Goal: Task Accomplishment & Management: Contribute content

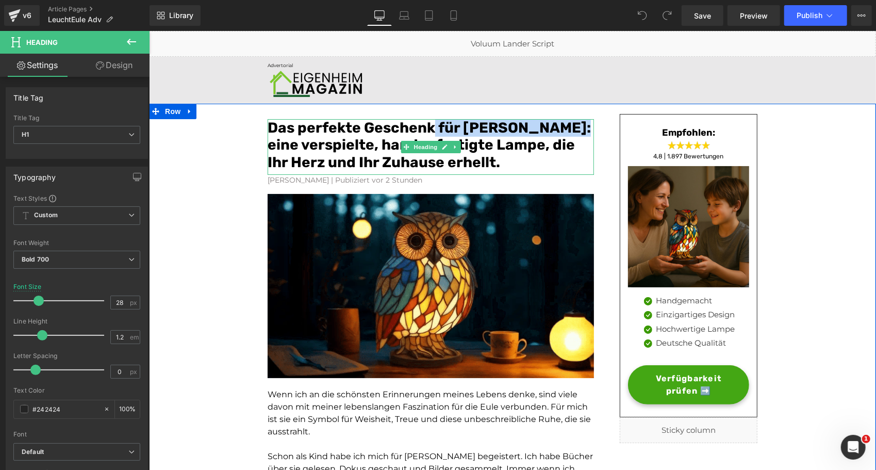
drag, startPoint x: 565, startPoint y: 126, endPoint x: 428, endPoint y: 126, distance: 137.1
click at [428, 126] on font "Das perfekte Geschenk für Eulenliebhaber: eine verspielte, handgefertigte Lampe…" at bounding box center [428, 145] width 323 height 52
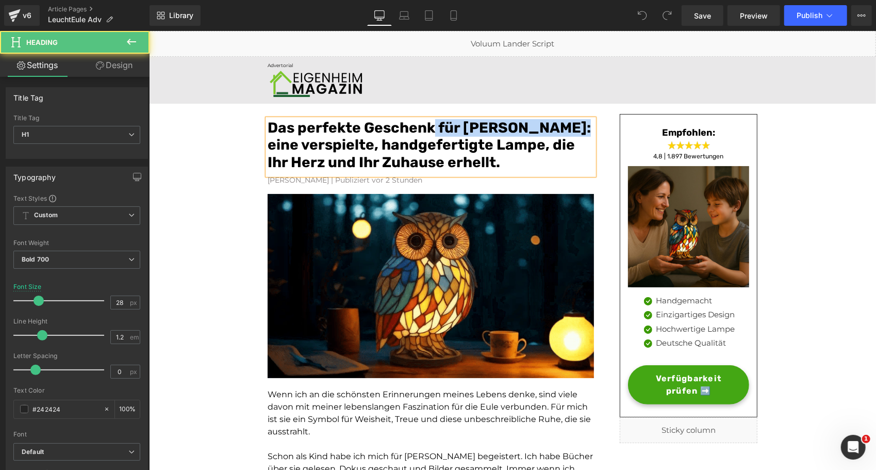
click at [428, 126] on font "Das perfekte Geschenk für Eulenliebhaber: eine verspielte, handgefertigte Lampe…" at bounding box center [428, 145] width 323 height 52
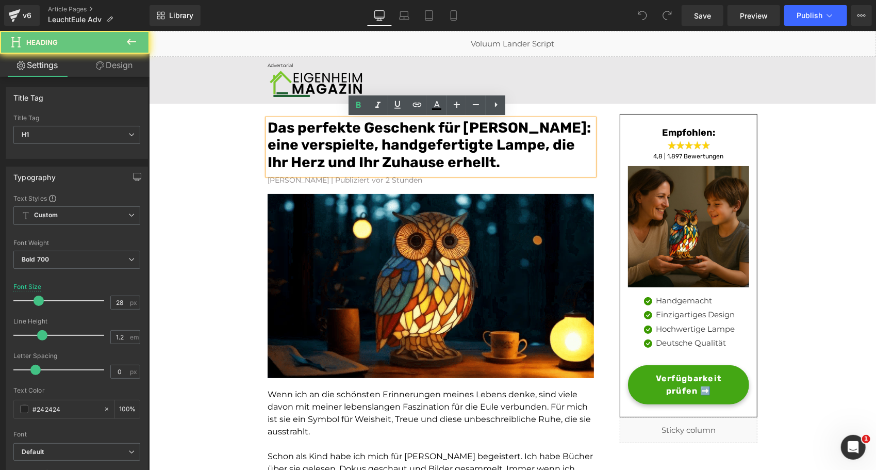
click at [481, 125] on font "Das perfekte Geschenk für Eulenliebhaber: eine verspielte, handgefertigte Lampe…" at bounding box center [428, 145] width 323 height 52
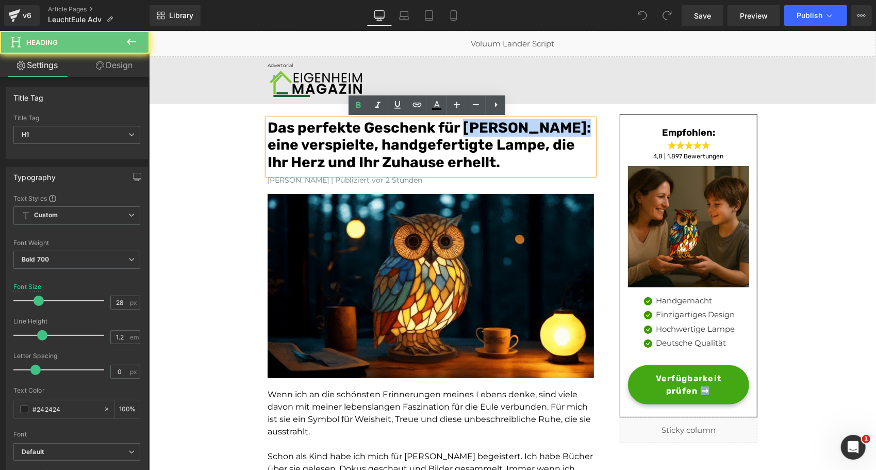
click at [481, 125] on font "Das perfekte Geschenk für Eulenliebhaber: eine verspielte, handgefertigte Lampe…" at bounding box center [428, 145] width 323 height 52
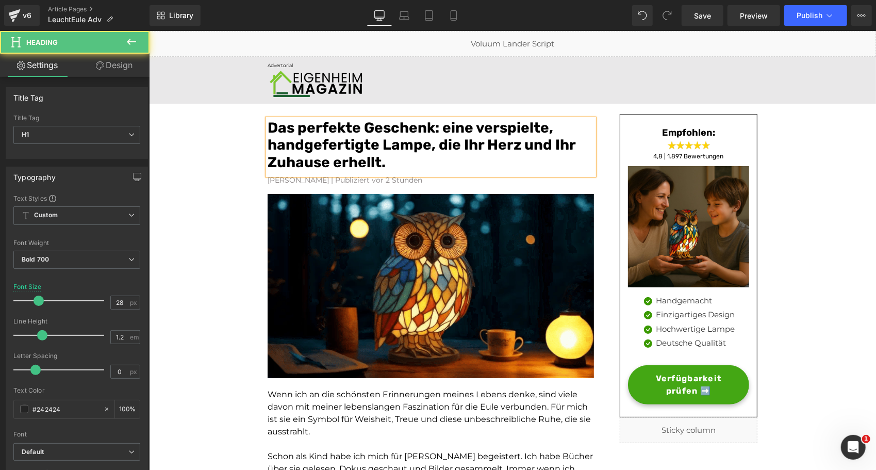
click at [500, 130] on font "Das perfekte Geschenk: eine verspielte, handgefertigte Lampe, die Ihr Herz und …" at bounding box center [421, 145] width 308 height 52
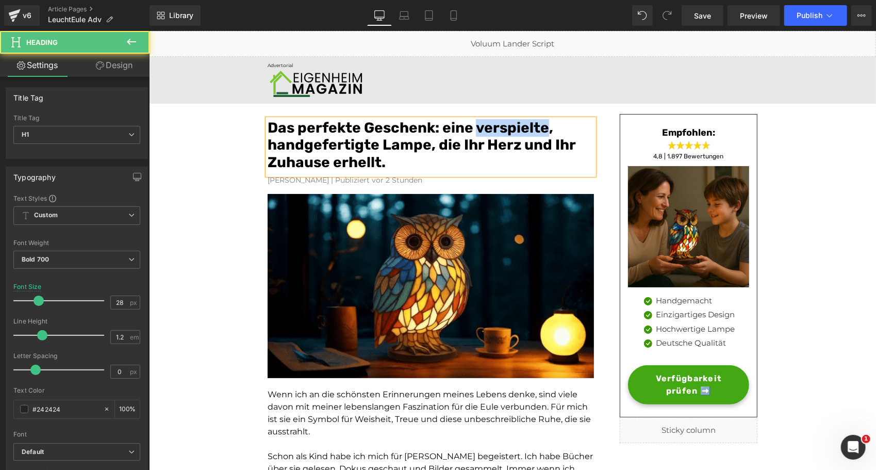
click at [500, 130] on font "Das perfekte Geschenk: eine verspielte, handgefertigte Lampe, die Ihr Herz und …" at bounding box center [421, 145] width 308 height 52
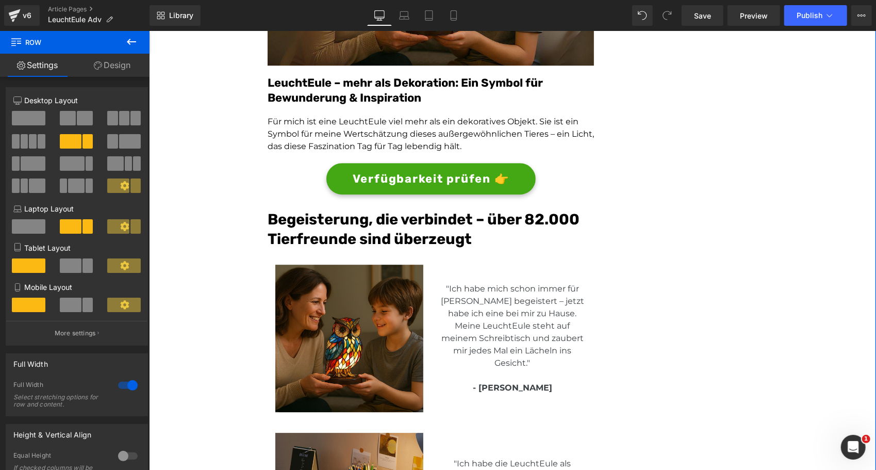
scroll to position [1956, 0]
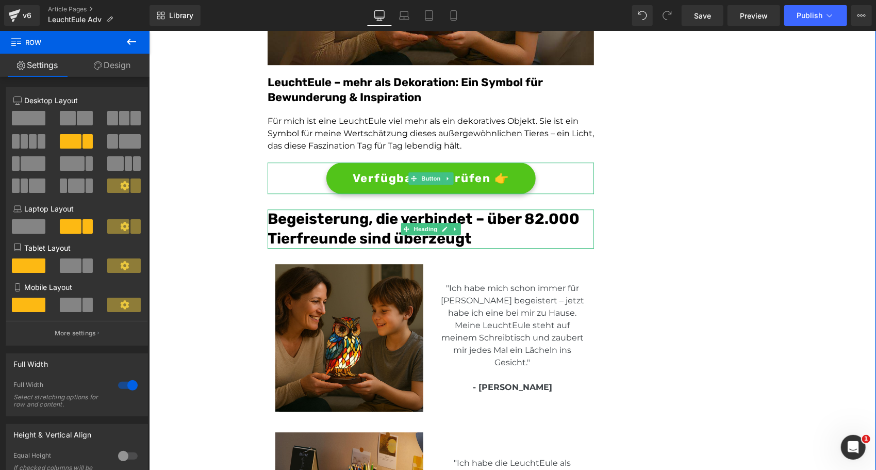
click at [340, 173] on link "Verfügbarkeit prüfen 👉" at bounding box center [430, 177] width 209 height 31
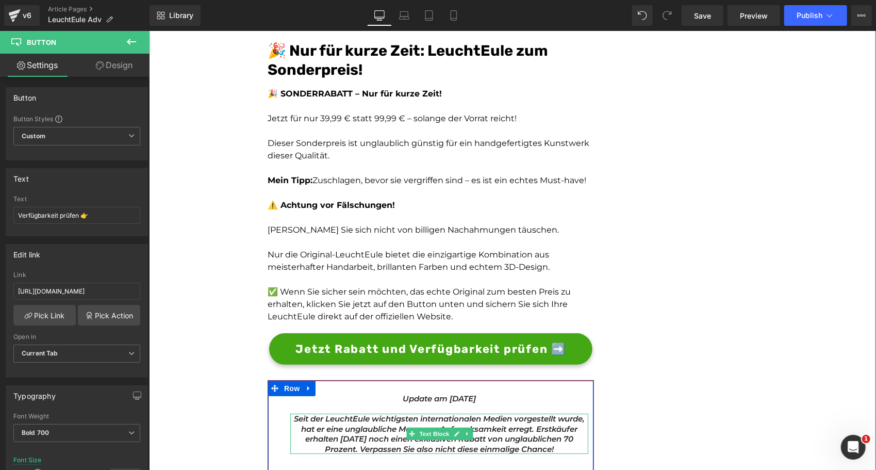
scroll to position [2684, 0]
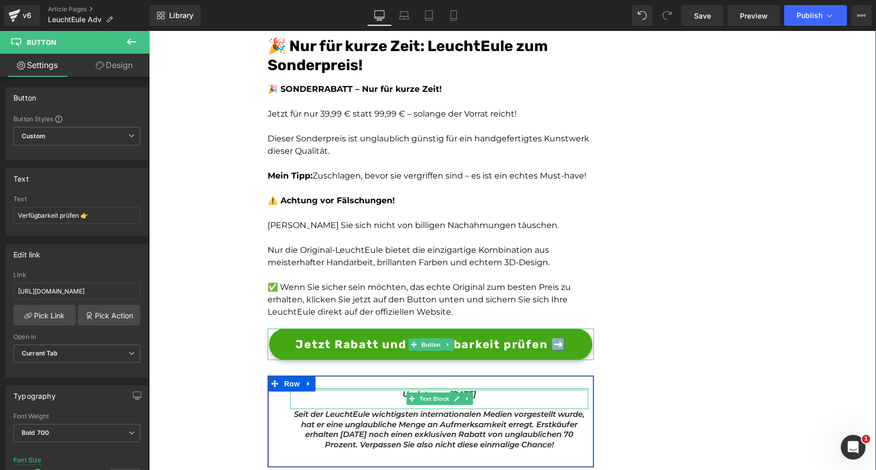
click at [394, 389] on div at bounding box center [439, 389] width 298 height 3
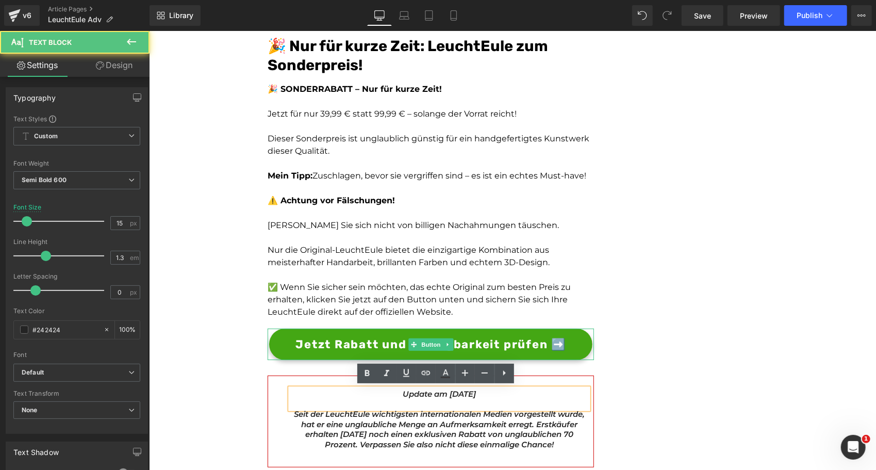
click at [433, 394] on icon "Update am [DATE]" at bounding box center [438, 393] width 73 height 10
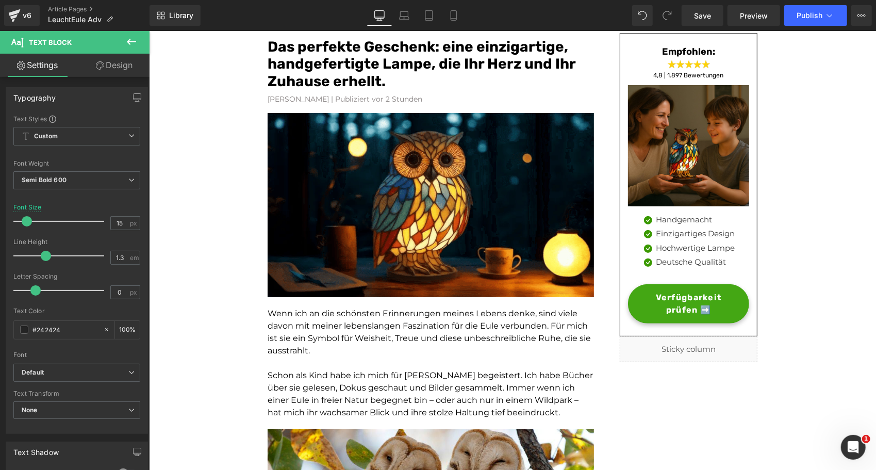
scroll to position [0, 0]
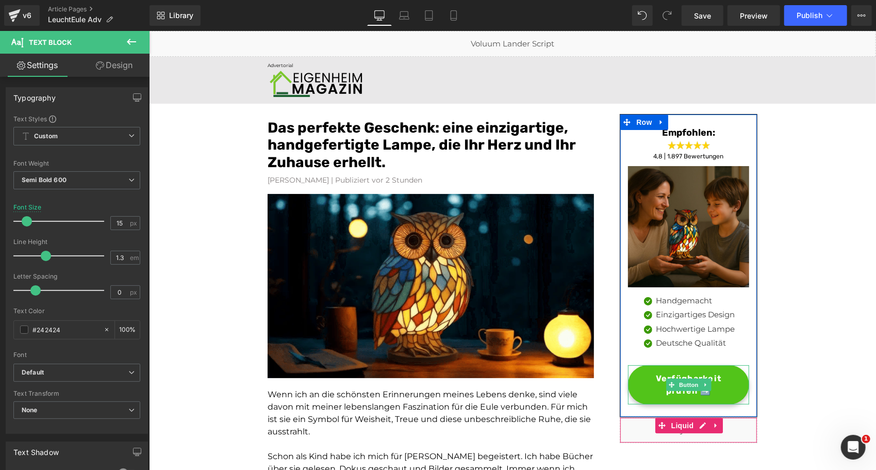
click at [655, 391] on span "Verfügbarkeit prüfen ➡️" at bounding box center [688, 384] width 100 height 25
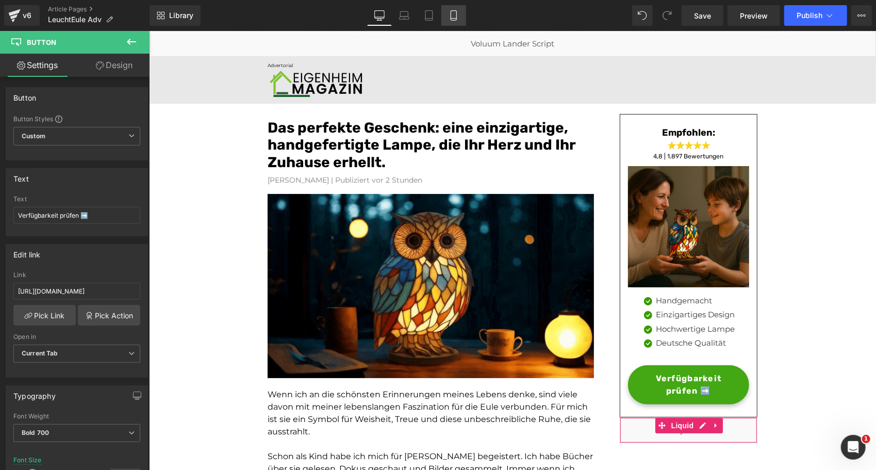
click at [453, 15] on icon at bounding box center [454, 15] width 10 height 10
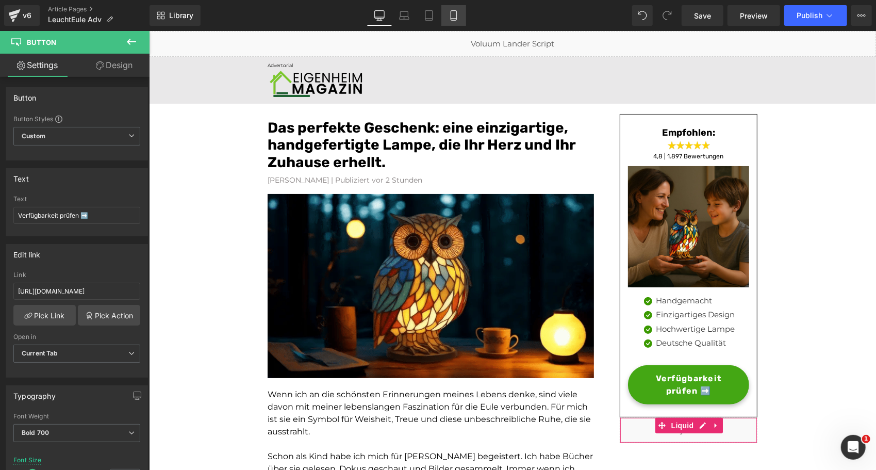
type input "14"
type input "100"
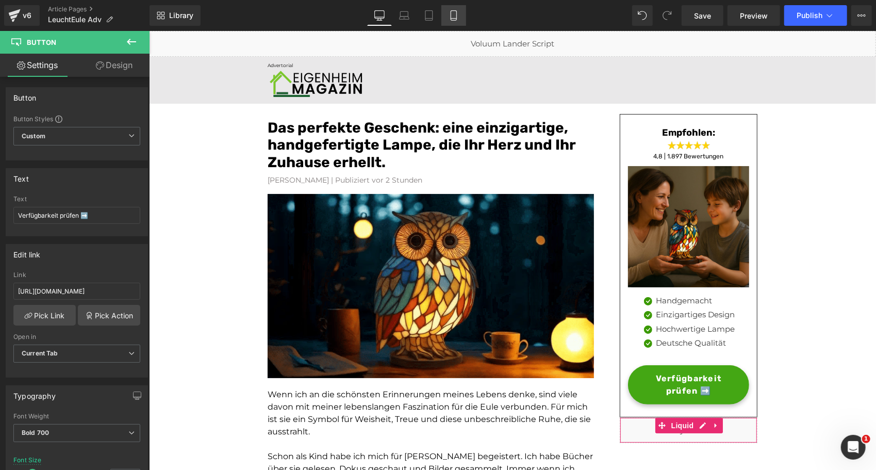
type input "100"
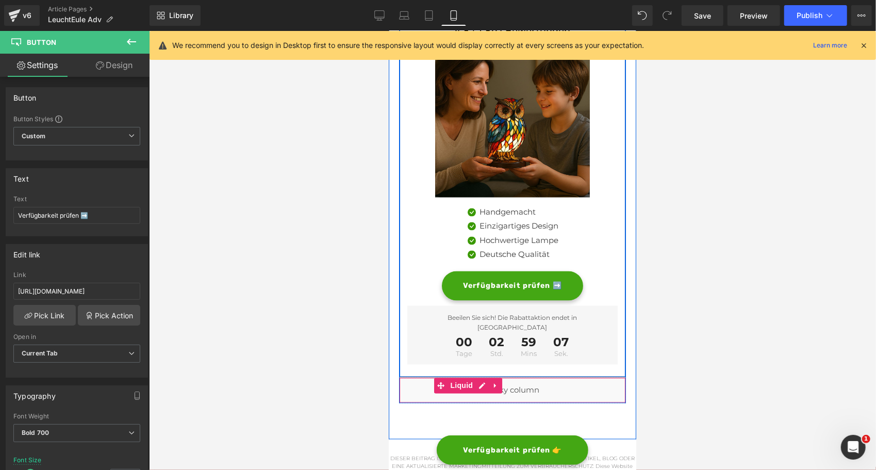
scroll to position [3689, 0]
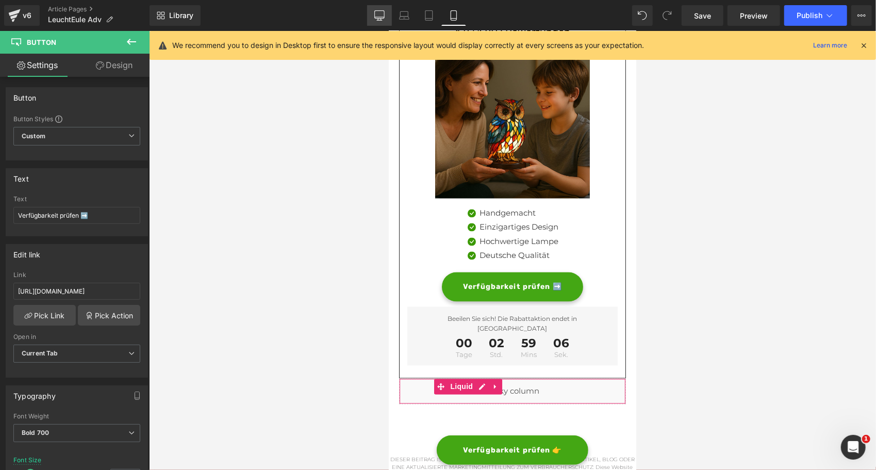
click at [379, 15] on icon at bounding box center [379, 15] width 10 height 10
type input "16"
type input "100"
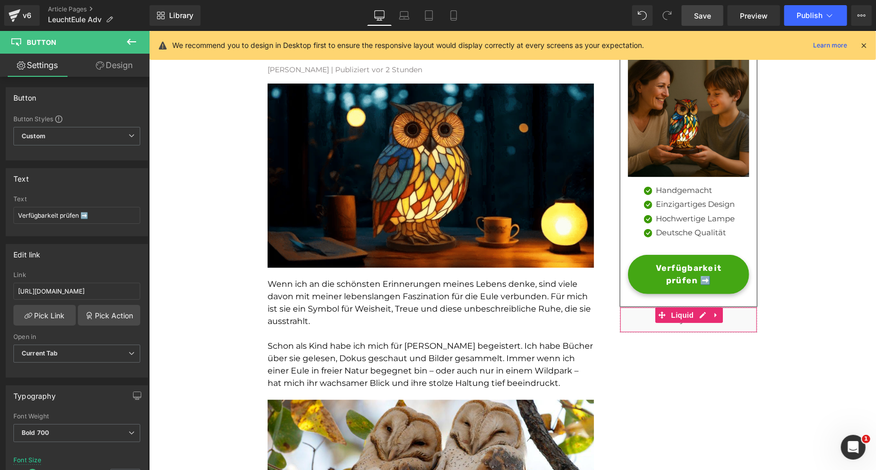
scroll to position [110, 0]
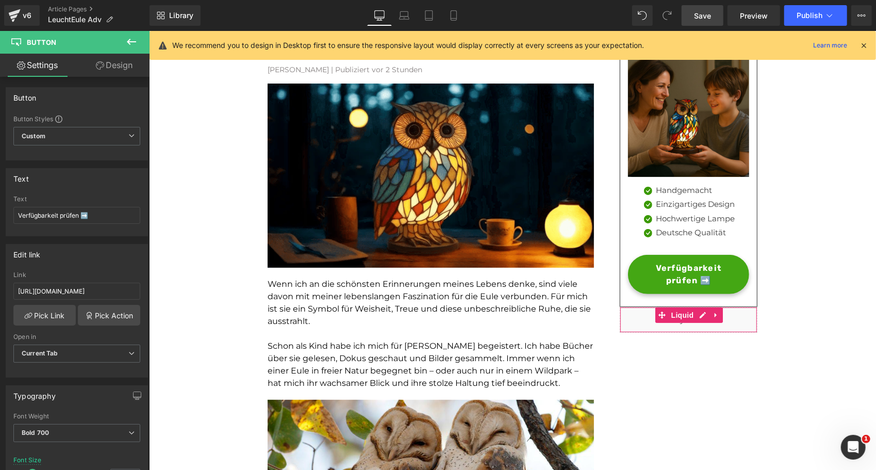
click at [708, 20] on span "Save" at bounding box center [702, 15] width 17 height 11
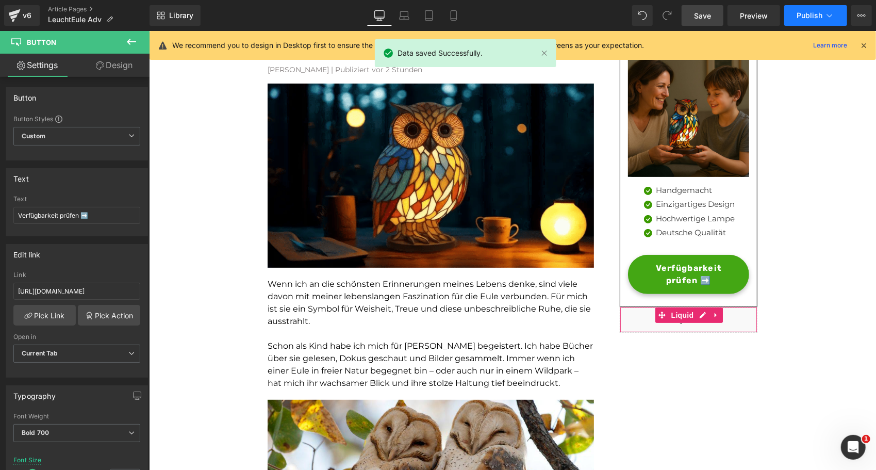
click at [798, 15] on span "Publish" at bounding box center [810, 15] width 26 height 8
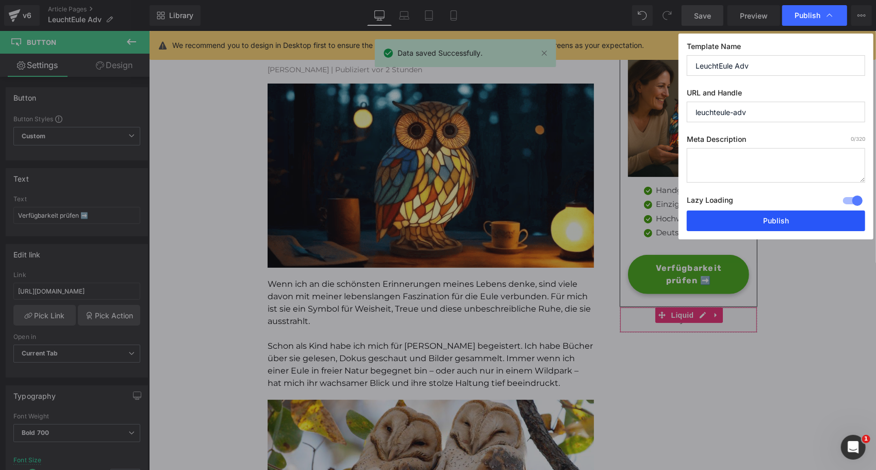
click at [716, 220] on button "Publish" at bounding box center [776, 220] width 178 height 21
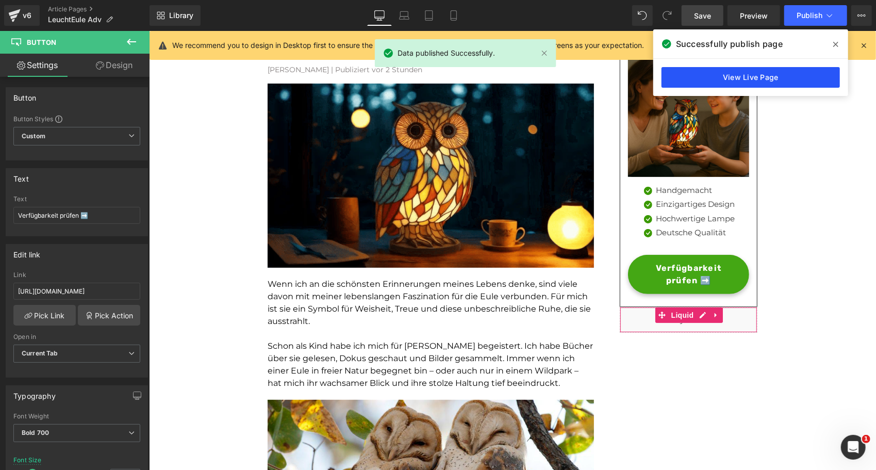
click at [737, 83] on link "View Live Page" at bounding box center [750, 77] width 178 height 21
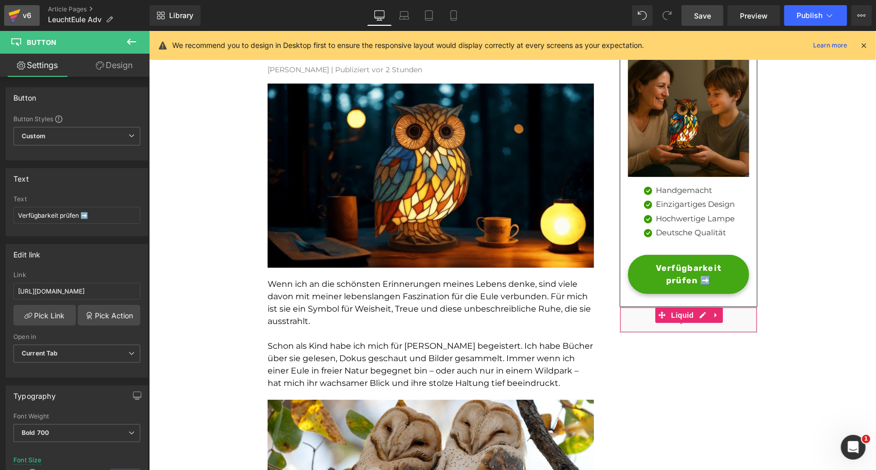
click at [24, 9] on div "v6" at bounding box center [27, 15] width 13 height 13
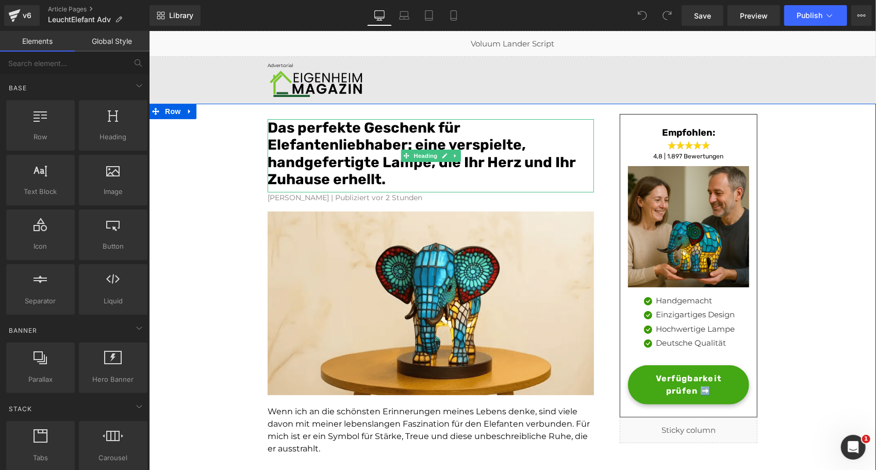
click at [339, 142] on font "Das perfekte Geschenk für Elefantenliebhaber: eine verspielte, handgefertigte L…" at bounding box center [421, 153] width 308 height 69
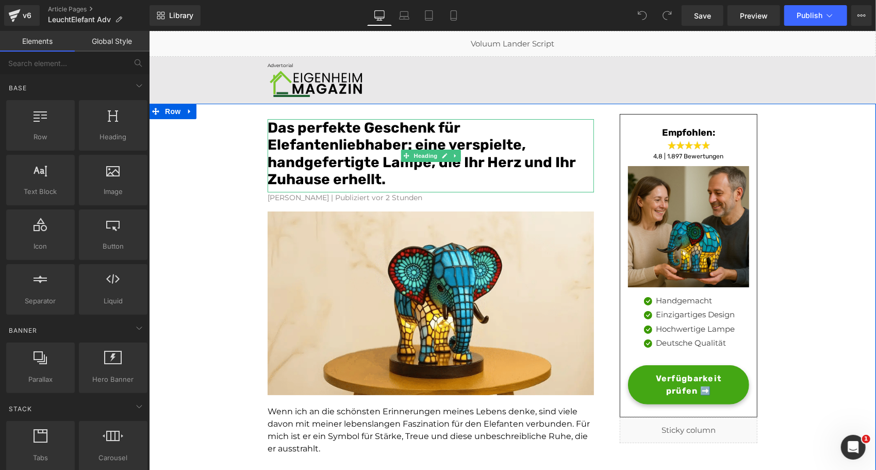
click at [339, 142] on font "Das perfekte Geschenk für Elefantenliebhaber: eine verspielte, handgefertigte L…" at bounding box center [421, 153] width 308 height 69
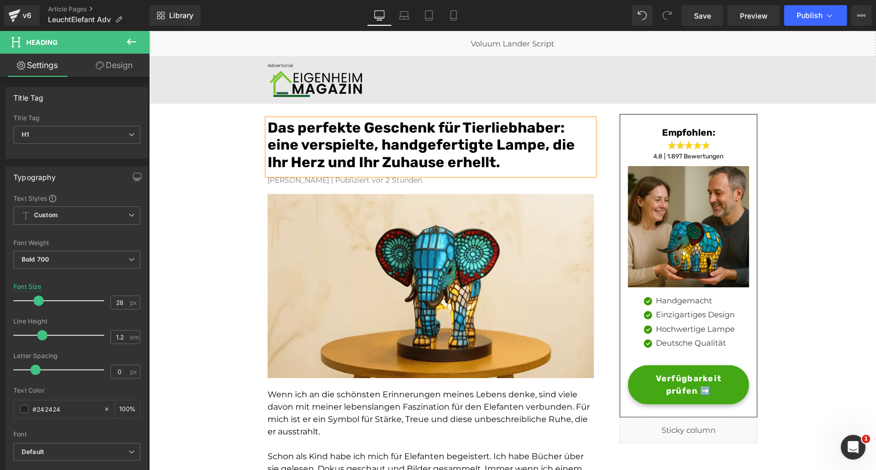
click at [324, 146] on font "Das perfekte Geschenk für Tierliebhaber: eine verspielte, handgefertigte Lampe,…" at bounding box center [420, 145] width 307 height 52
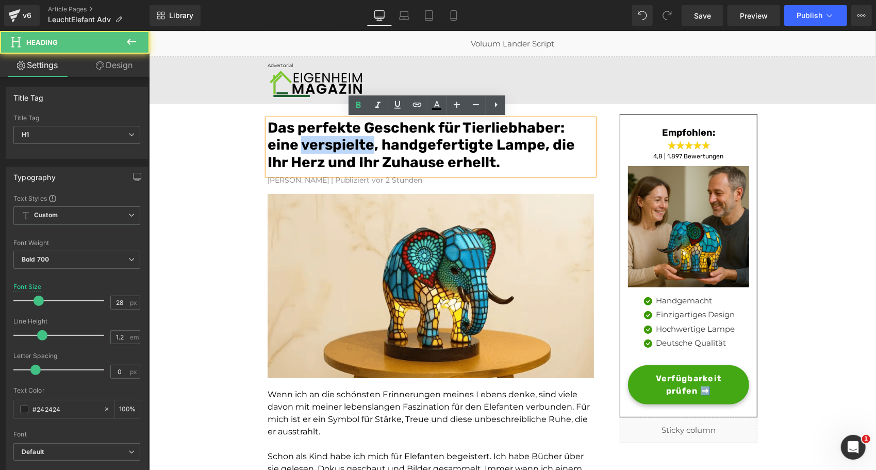
click at [324, 146] on font "Das perfekte Geschenk für Tierliebhaber: eine verspielte, handgefertigte Lampe,…" at bounding box center [420, 145] width 307 height 52
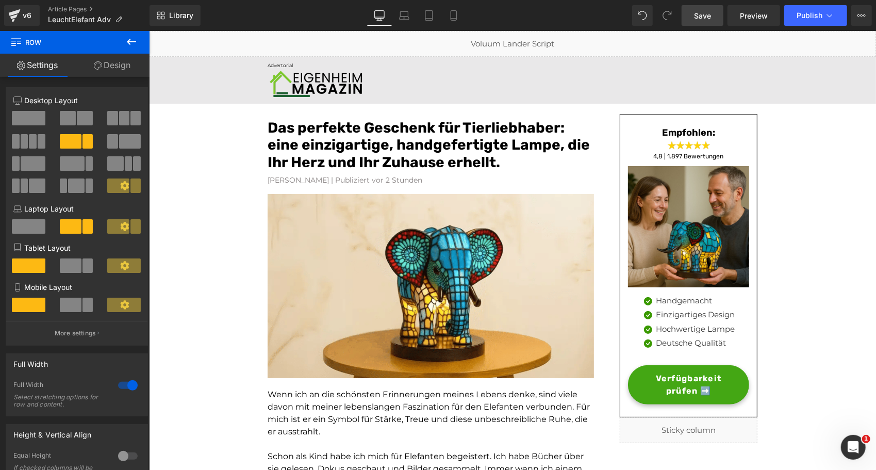
click at [707, 10] on span "Save" at bounding box center [702, 15] width 17 height 11
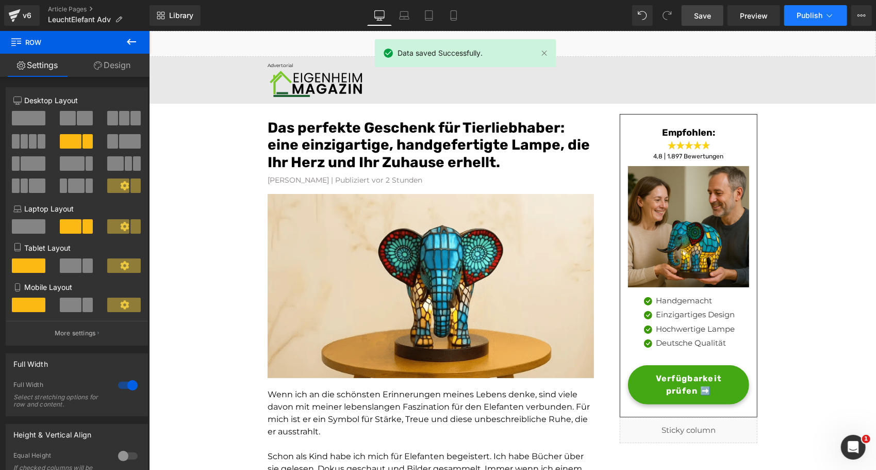
click at [830, 12] on icon at bounding box center [829, 15] width 10 height 10
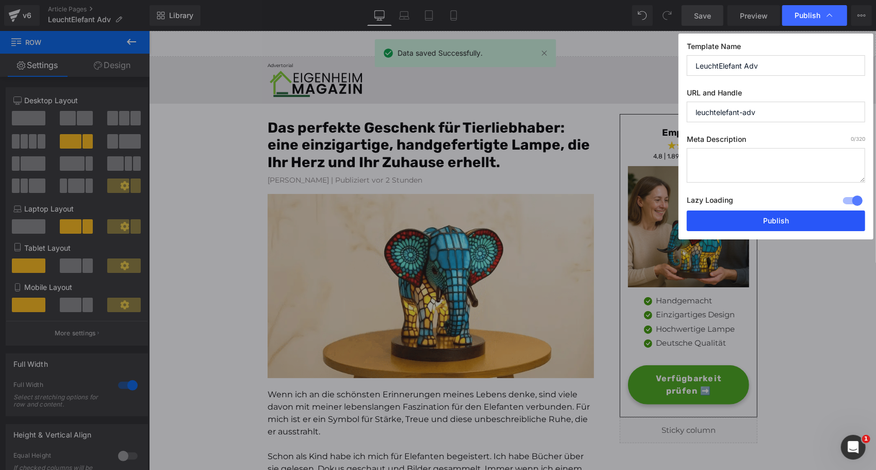
click at [0, 0] on button "Publish" at bounding box center [0, 0] width 0 height 0
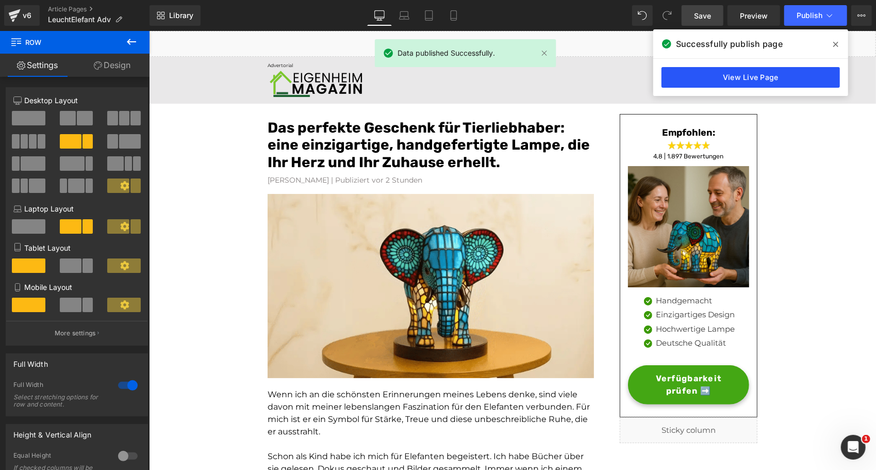
click at [0, 0] on link "View Live Page" at bounding box center [0, 0] width 0 height 0
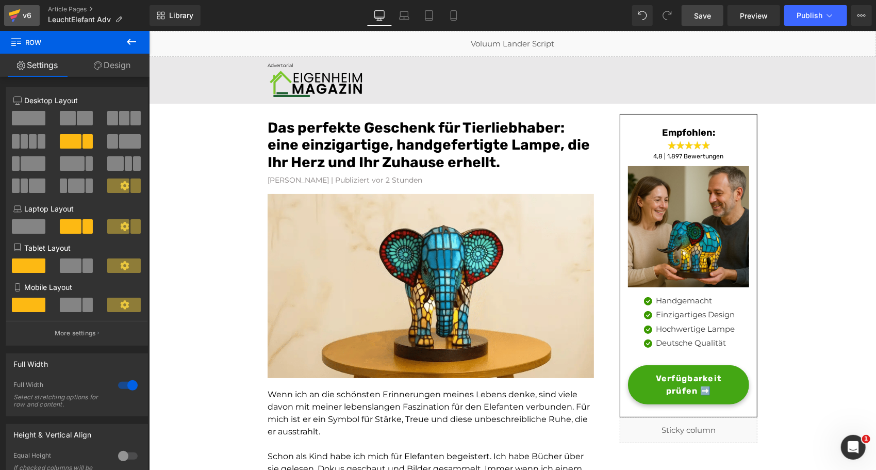
click at [30, 13] on div "v6" at bounding box center [27, 15] width 13 height 13
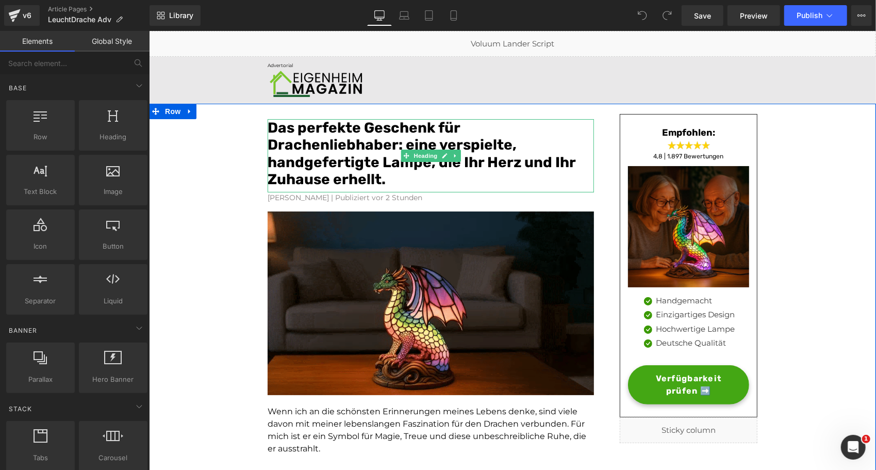
click at [385, 180] on h1 "Das perfekte Geschenk für Drachenliebhaber: eine verspielte, handgefertigte Lam…" at bounding box center [430, 153] width 326 height 69
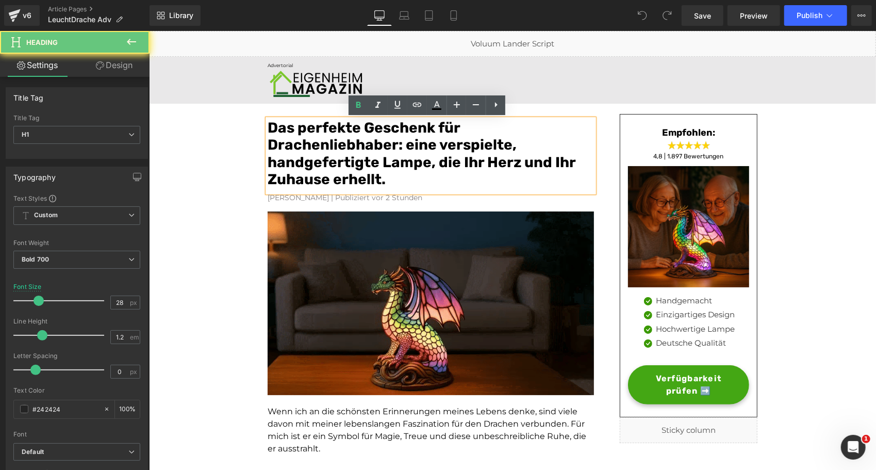
click at [385, 180] on h1 "Das perfekte Geschenk für Drachenliebhaber: eine verspielte, handgefertigte Lam…" at bounding box center [430, 153] width 326 height 69
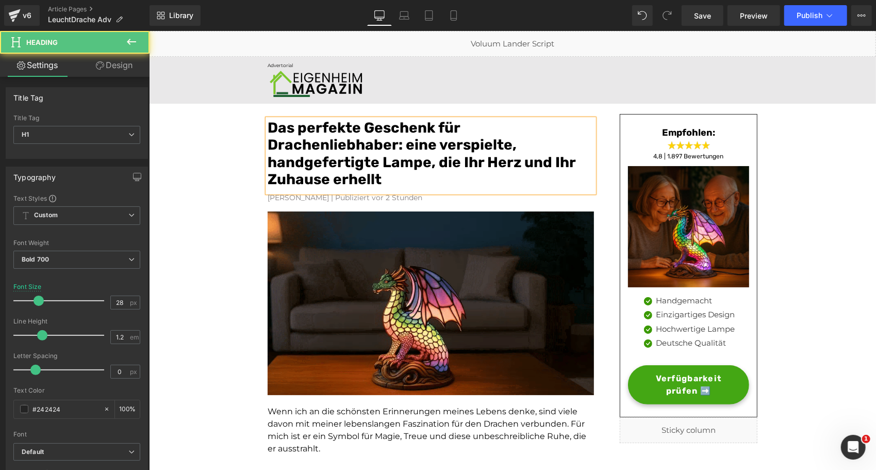
drag, startPoint x: 388, startPoint y: 180, endPoint x: 261, endPoint y: 122, distance: 138.9
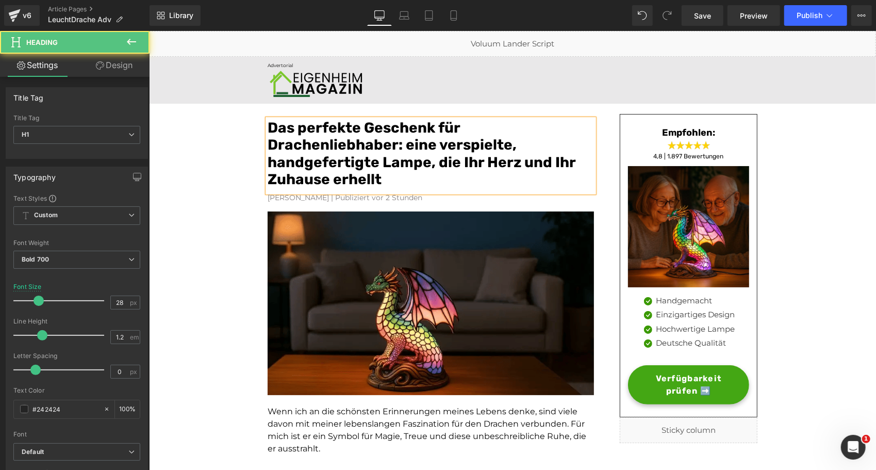
click at [267, 122] on div "Das perfekte Geschenk für Drachenliebhaber: eine verspielte, handgefertigte Lam…" at bounding box center [430, 155] width 326 height 73
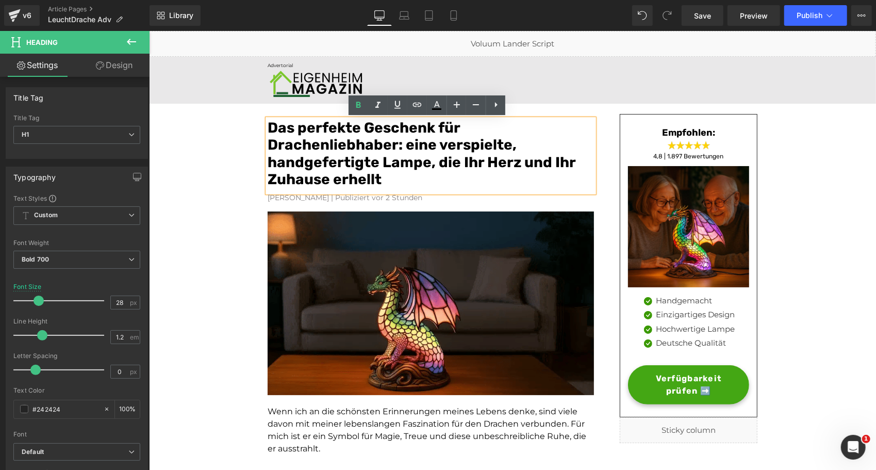
click at [347, 153] on font "Das perfekte Geschenk für Drachenliebhaber: eine verspielte, handgefertigte Lam…" at bounding box center [421, 153] width 308 height 69
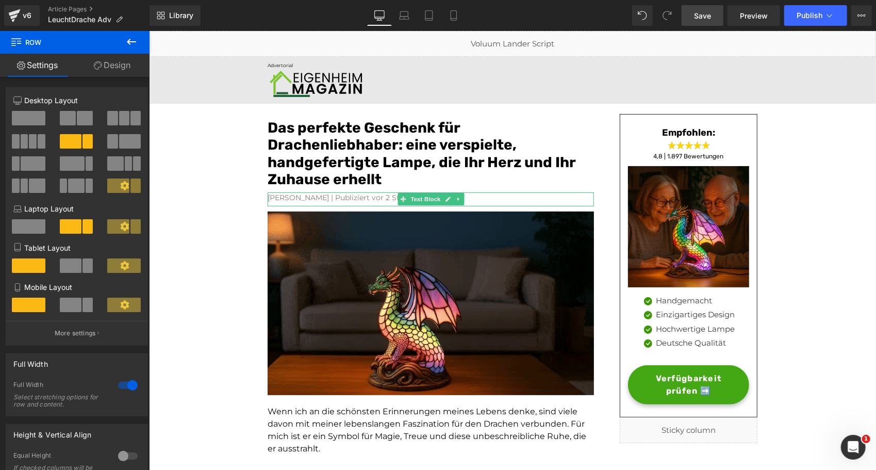
click at [701, 8] on link "Save" at bounding box center [703, 15] width 42 height 21
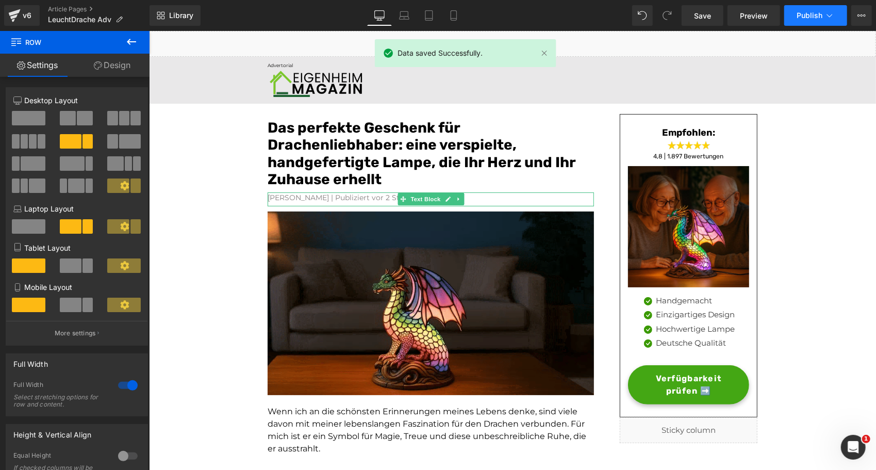
click at [811, 15] on span "Publish" at bounding box center [810, 15] width 26 height 8
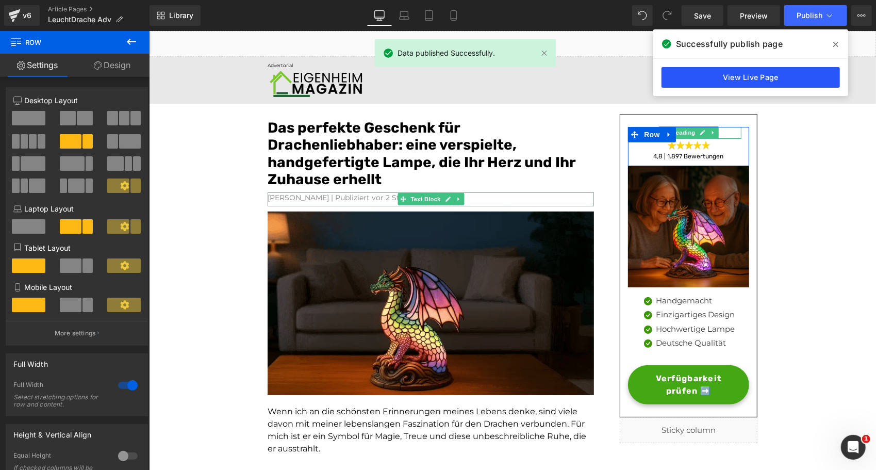
click at [712, 79] on link "View Live Page" at bounding box center [750, 77] width 178 height 21
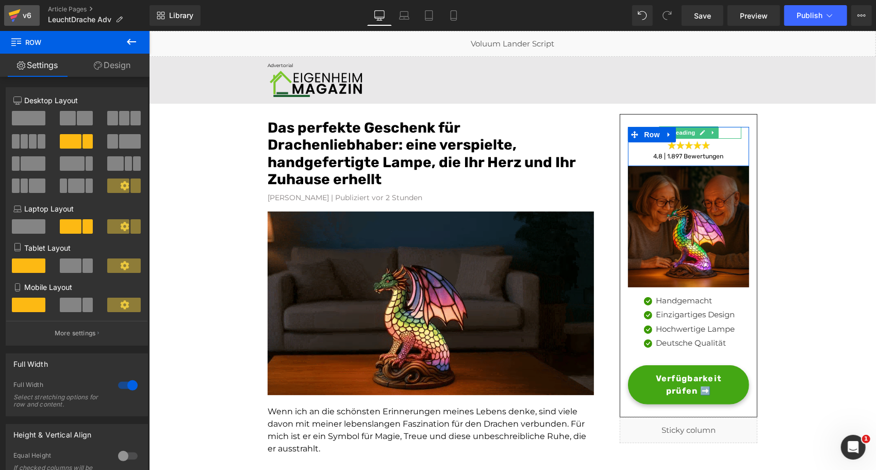
click at [20, 25] on icon at bounding box center [14, 16] width 12 height 26
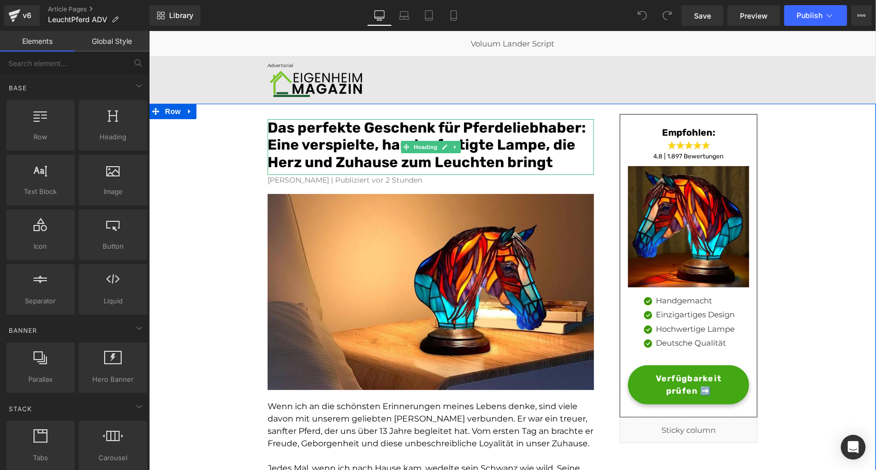
click at [333, 141] on font "Das perfekte Geschenk für Pferdeliebhaber: Eine verspielte, handgefertigte Lamp…" at bounding box center [426, 145] width 318 height 52
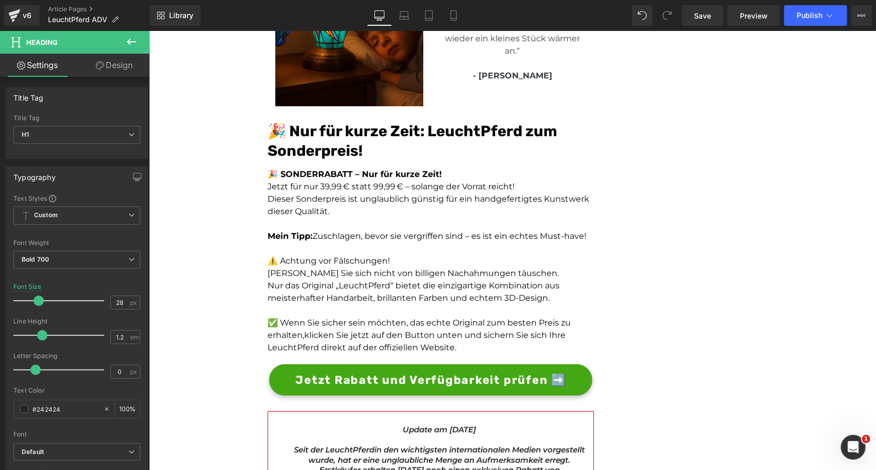
scroll to position [2725, 0]
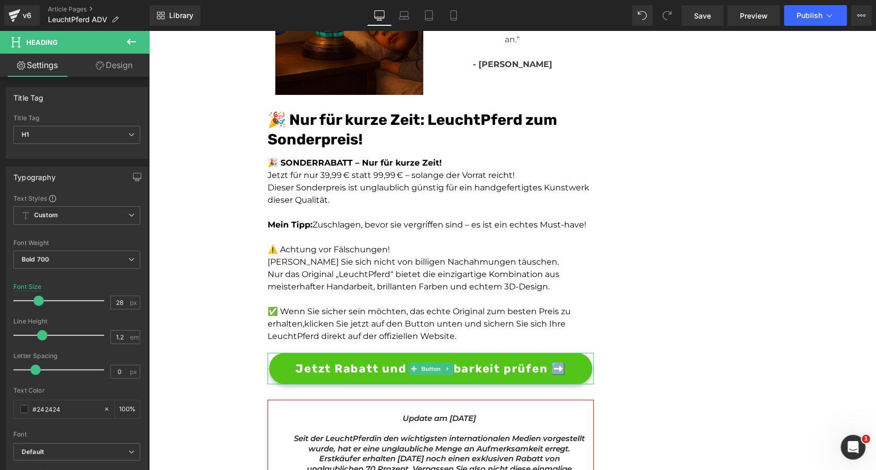
click at [326, 359] on span "Jetzt Rabatt und Verfügbarkeit prüfen ➡️" at bounding box center [430, 367] width 271 height 17
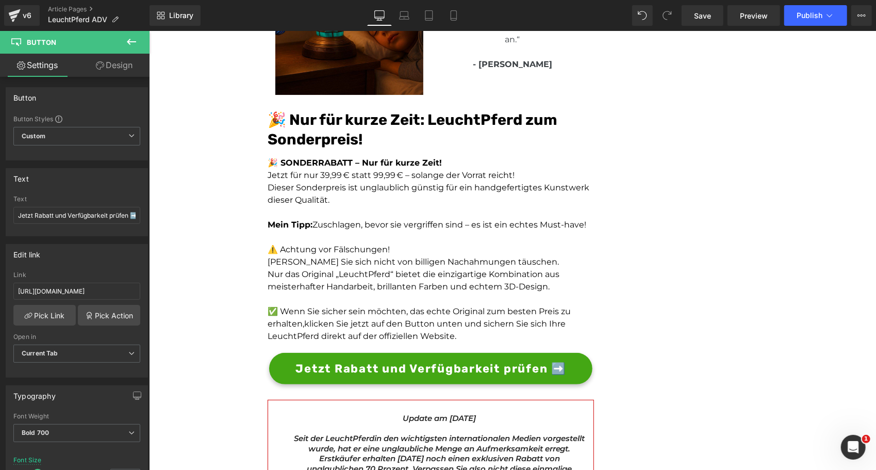
drag, startPoint x: 855, startPoint y: 46, endPoint x: 620, endPoint y: 316, distance: 358.1
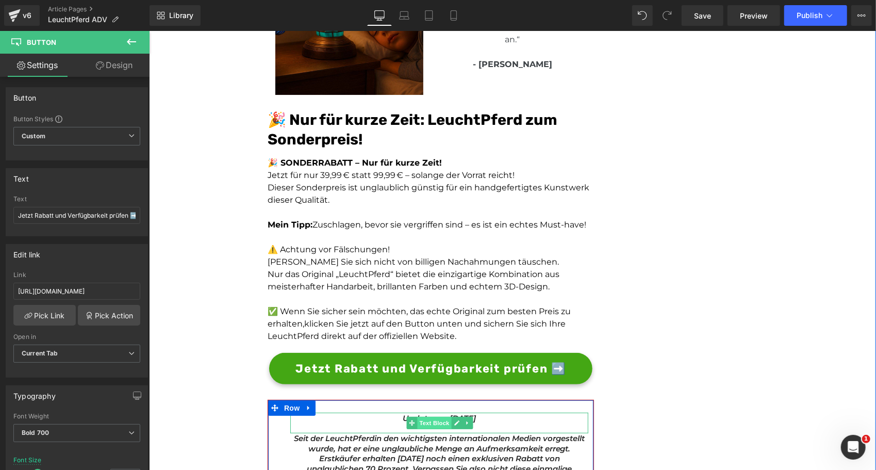
click at [432, 416] on span "Text Block" at bounding box center [434, 422] width 34 height 12
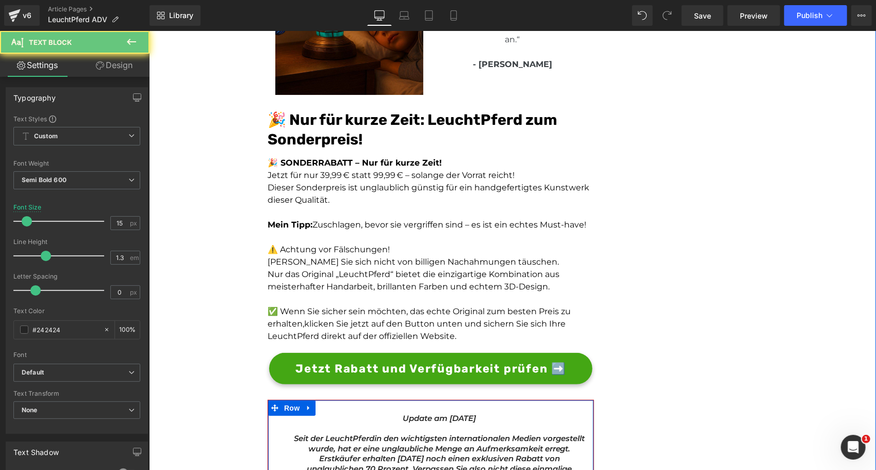
click at [461, 412] on div "Update am 7. Juli 2025 Text Block" at bounding box center [439, 422] width 298 height 21
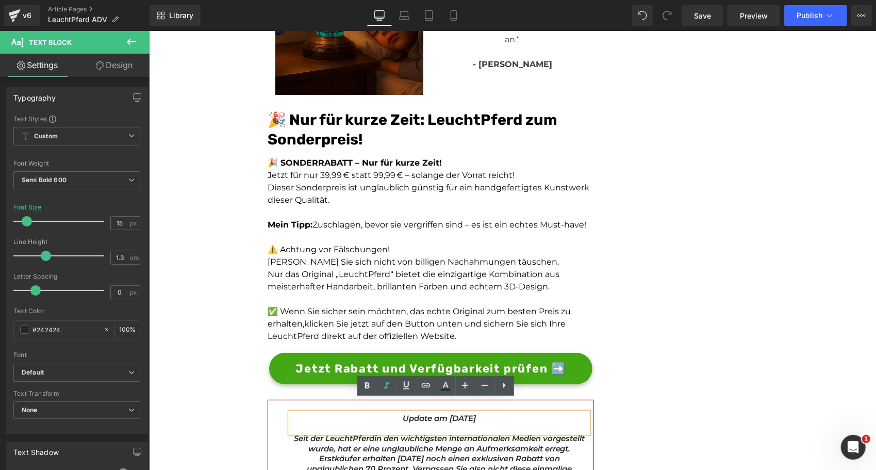
click at [457, 412] on icon "Update am 7. Juli 2025" at bounding box center [438, 417] width 73 height 10
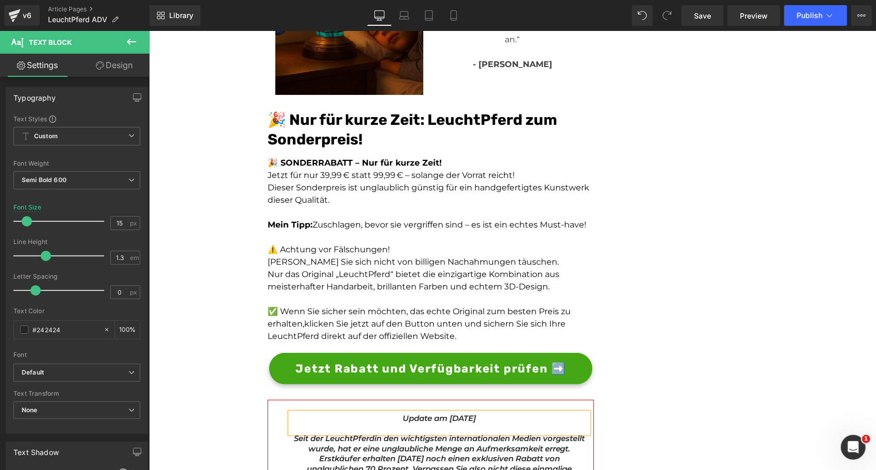
click at [434, 412] on icon "Update am 7. August 2025" at bounding box center [438, 417] width 73 height 10
click at [692, 15] on link "Save" at bounding box center [703, 15] width 42 height 21
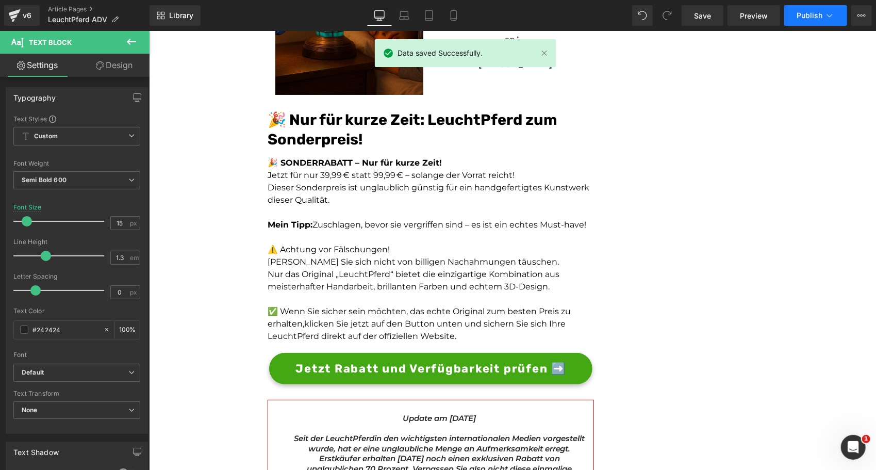
click at [815, 14] on span "Publish" at bounding box center [810, 15] width 26 height 8
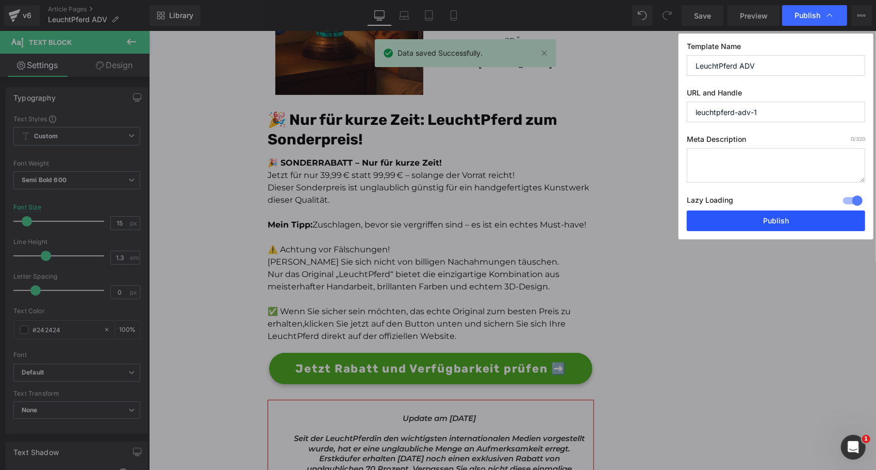
click at [717, 214] on button "Publish" at bounding box center [776, 220] width 178 height 21
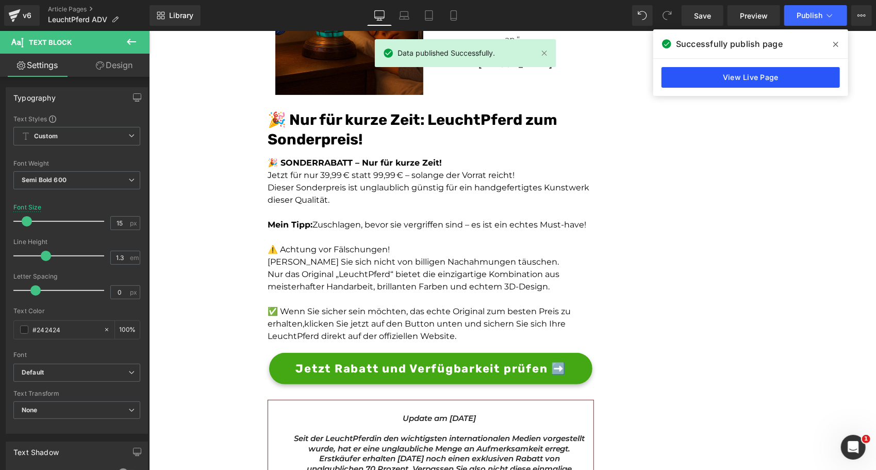
click at [758, 74] on link "View Live Page" at bounding box center [750, 77] width 178 height 21
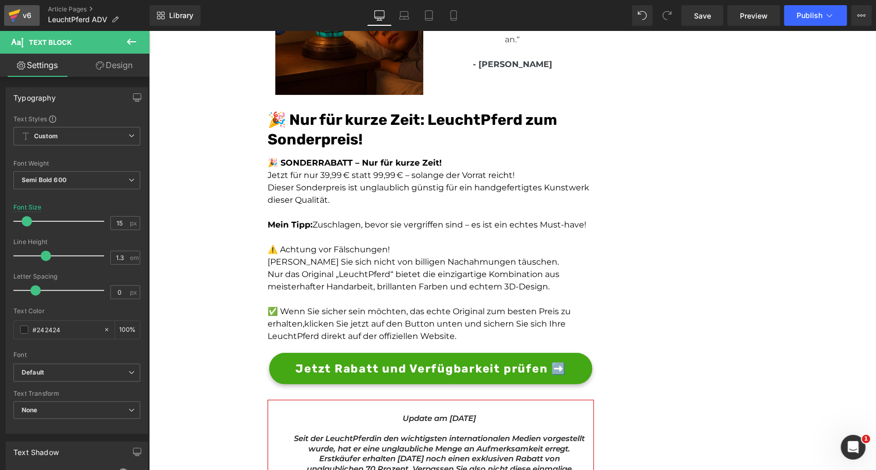
click at [30, 15] on div "v6" at bounding box center [27, 15] width 13 height 13
